Goal: Task Accomplishment & Management: Use online tool/utility

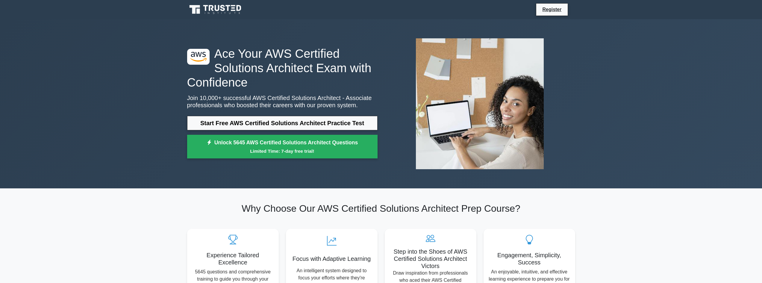
scroll to position [30, 0]
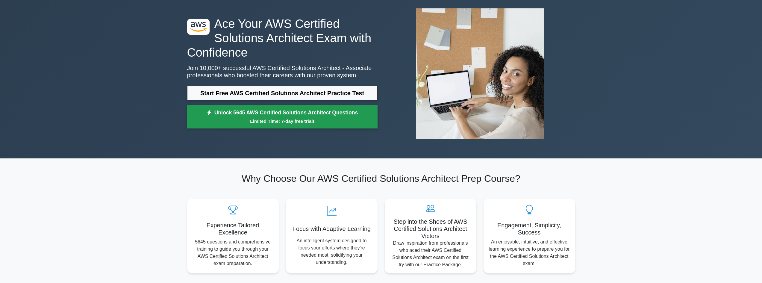
click at [299, 118] on small "Limited Time: 7-day free trial!" at bounding box center [283, 121] width 176 height 7
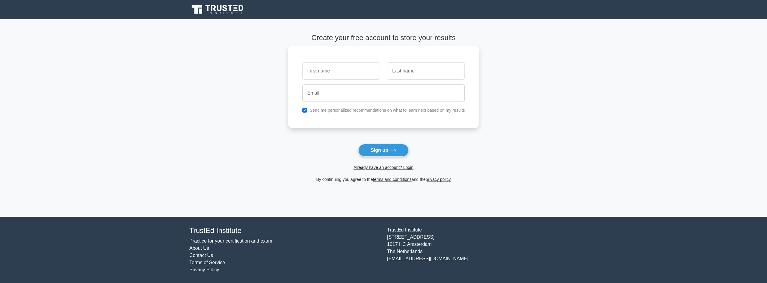
click at [347, 69] on input "text" at bounding box center [341, 70] width 78 height 17
type input "[PERSON_NAME]"
click at [394, 64] on input "text" at bounding box center [426, 70] width 78 height 17
type input "[PERSON_NAME]"
click at [412, 96] on input "email" at bounding box center [383, 92] width 163 height 17
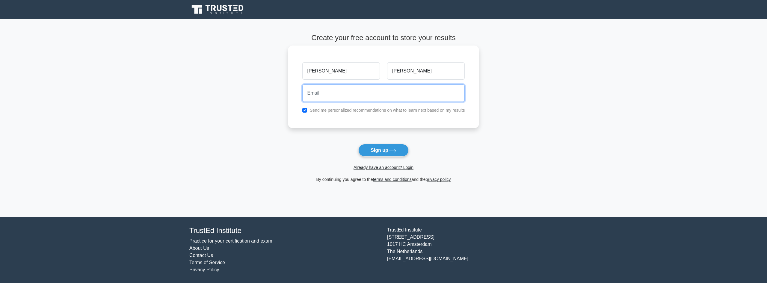
type input "[EMAIL_ADDRESS][DOMAIN_NAME]"
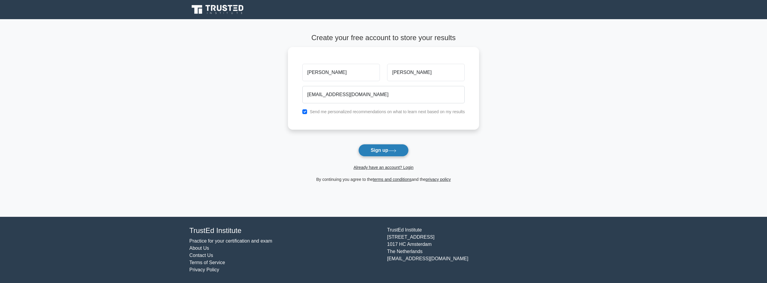
click at [394, 147] on button "Sign up" at bounding box center [383, 150] width 50 height 13
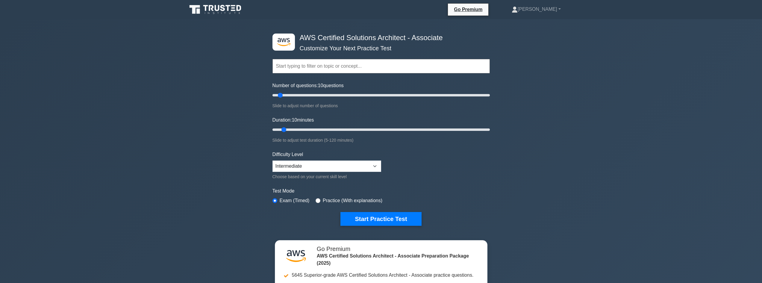
click at [320, 66] on input "text" at bounding box center [381, 66] width 217 height 14
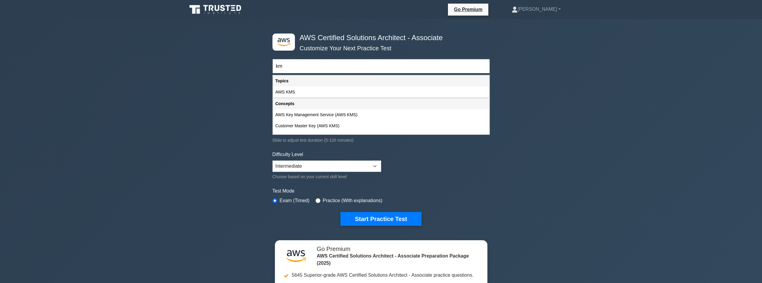
type input "k"
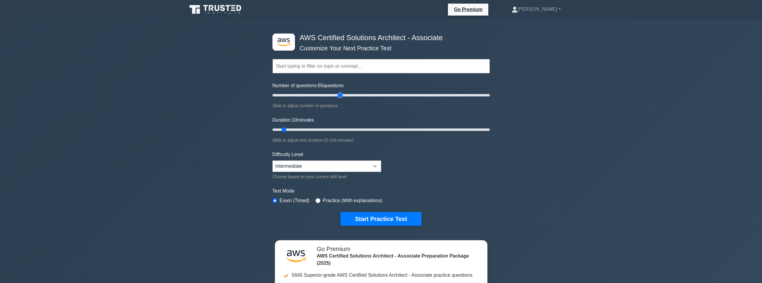
drag, startPoint x: 280, startPoint y: 93, endPoint x: 342, endPoint y: 95, distance: 62.6
type input "65"
click at [342, 95] on input "Number of questions: 65 questions" at bounding box center [381, 95] width 217 height 7
drag, startPoint x: 282, startPoint y: 128, endPoint x: 509, endPoint y: 136, distance: 227.4
type input "120"
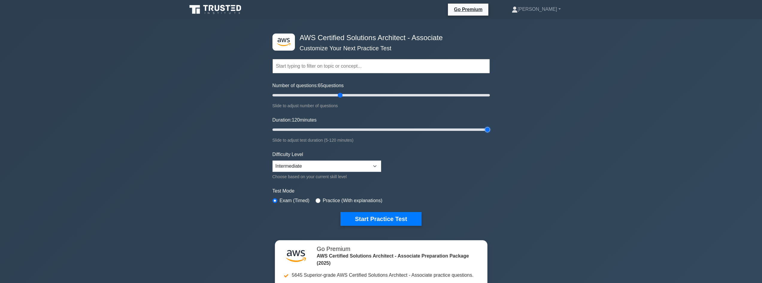
click at [490, 133] on input "Duration: 120 minutes" at bounding box center [381, 129] width 217 height 7
click at [338, 169] on select "Beginner Intermediate Expert" at bounding box center [327, 166] width 109 height 11
click at [459, 164] on form "Topics Amazon EC2 Amazon S3 Amazon VPC AWS Identity and Access Management (IAM)…" at bounding box center [381, 133] width 217 height 185
click at [321, 200] on div "Practice (With explanations)" at bounding box center [349, 200] width 67 height 7
click at [318, 199] on input "radio" at bounding box center [318, 200] width 5 height 5
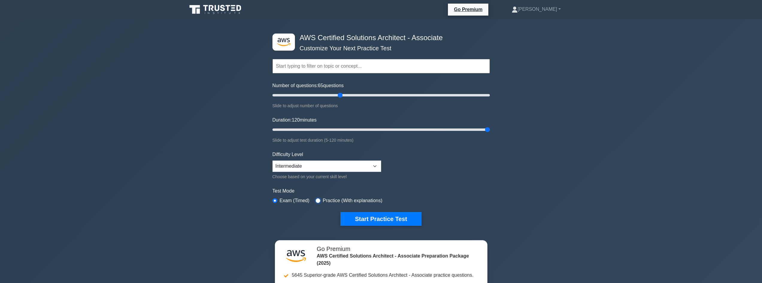
radio input "true"
click at [335, 168] on select "Beginner Intermediate Expert" at bounding box center [327, 166] width 109 height 11
click at [352, 198] on label "Practice (With explanations)" at bounding box center [353, 200] width 60 height 7
click at [368, 165] on select "Beginner Intermediate Expert" at bounding box center [327, 166] width 109 height 11
select select "expert"
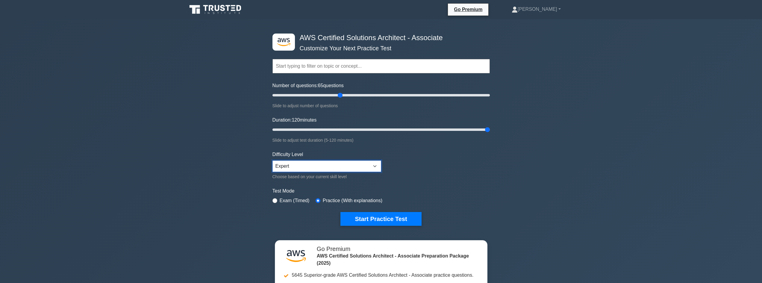
click at [273, 161] on select "Beginner Intermediate Expert" at bounding box center [327, 166] width 109 height 11
click at [389, 216] on button "Start Practice Test" at bounding box center [381, 219] width 81 height 14
click at [291, 71] on input "text" at bounding box center [381, 66] width 217 height 14
click at [298, 169] on select "Beginner Intermediate Expert" at bounding box center [327, 166] width 109 height 11
click at [216, 173] on div ".st0{fill:#252F3E;} .st1{fill-rule:evenodd;clip-rule:evenodd;fill:#FF9900;} AWS…" at bounding box center [381, 199] width 762 height 360
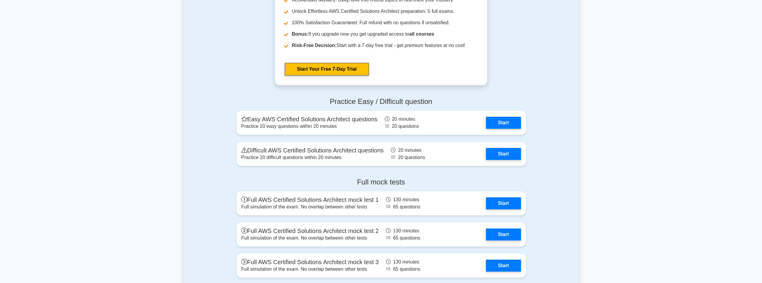
scroll to position [1288, 0]
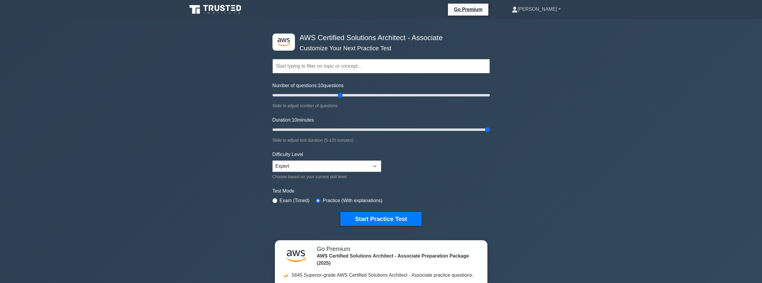
click at [560, 10] on link "Geri" at bounding box center [536, 9] width 78 height 12
